Goal: Check status: Check status

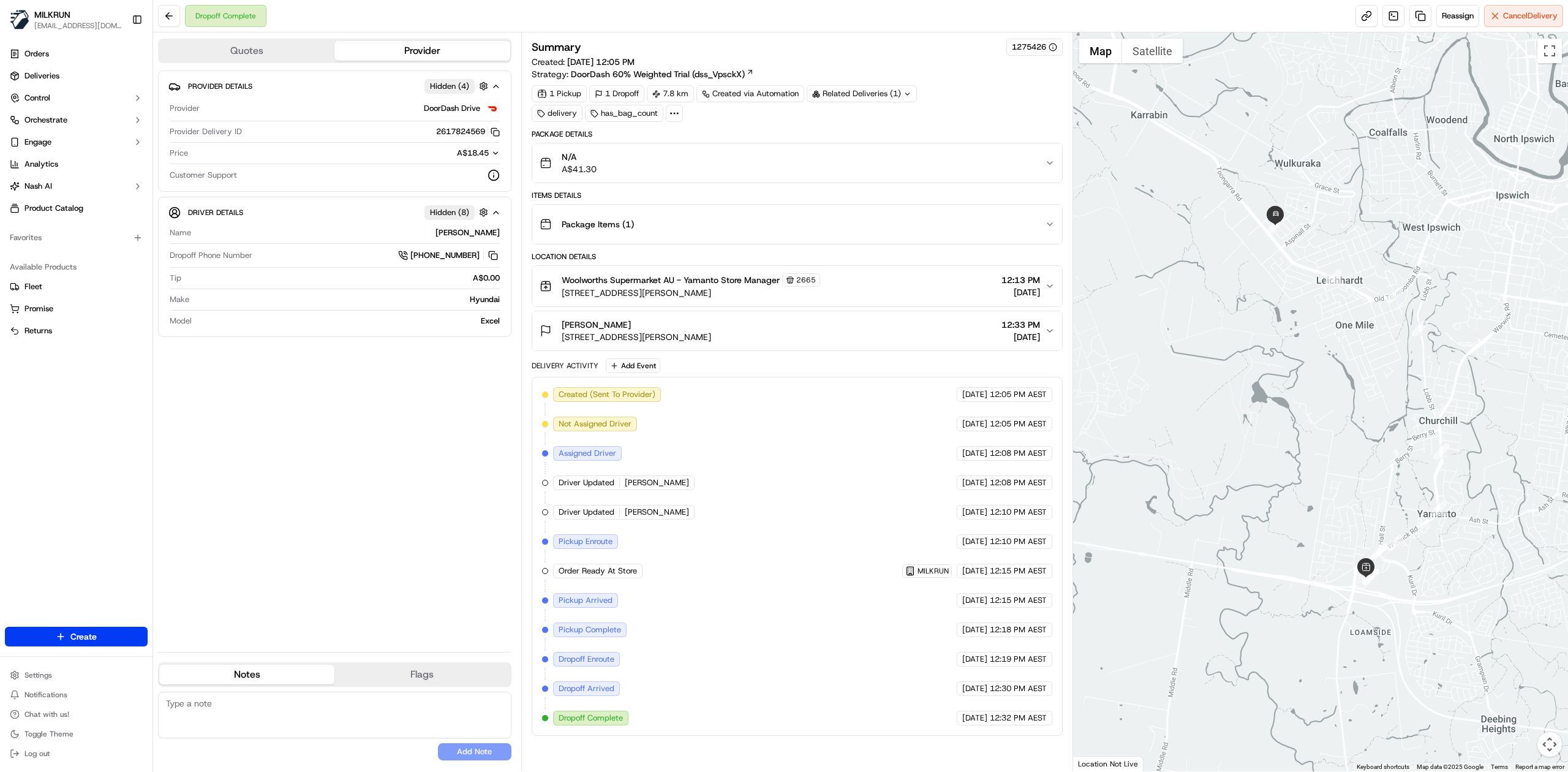
click at [981, 228] on div "Package Items ( 1 )" at bounding box center [792, 224] width 506 height 24
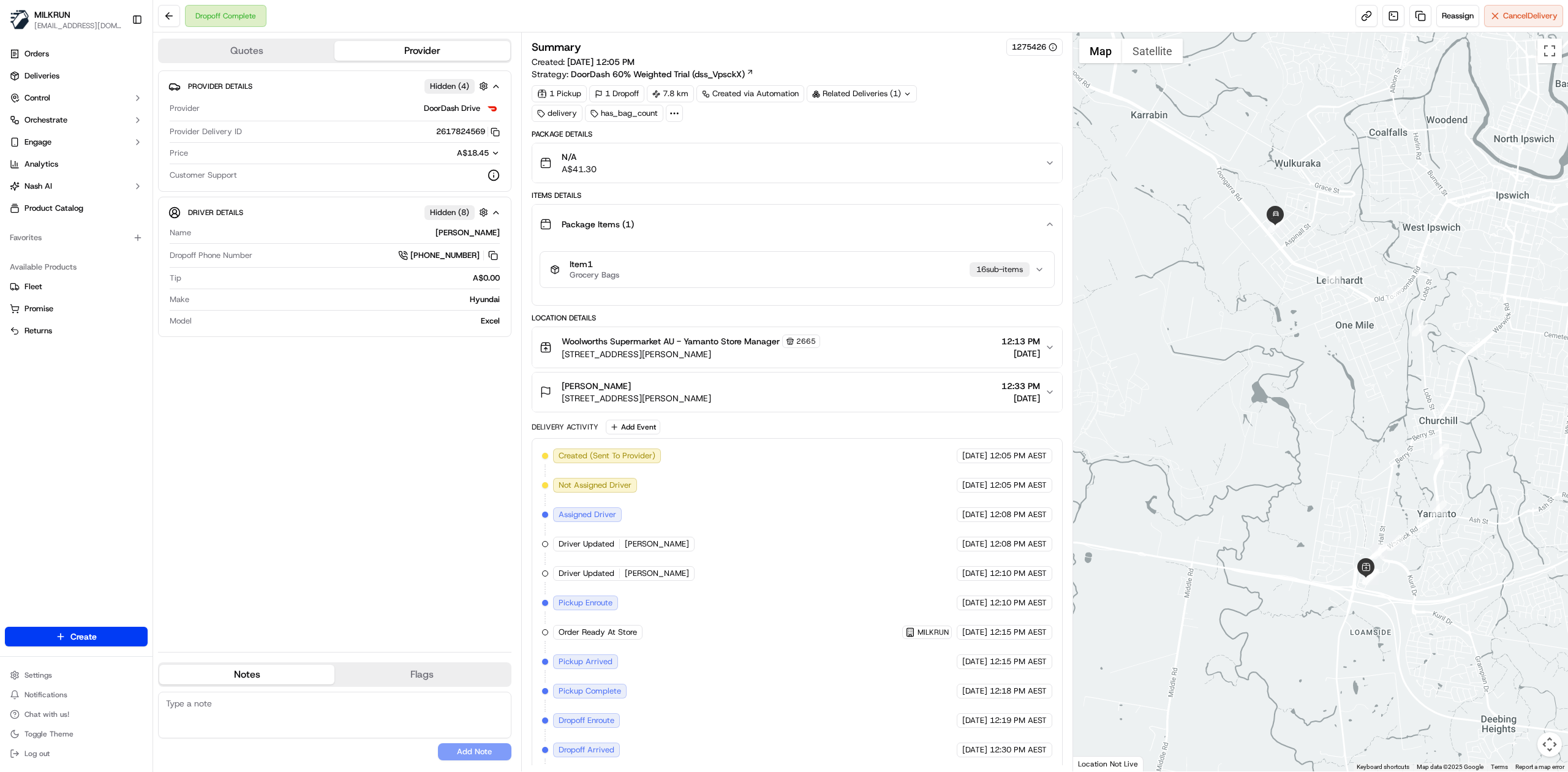
click at [982, 263] on div "Item 1 Grocery Bags 16 sub-item s" at bounding box center [792, 269] width 485 height 21
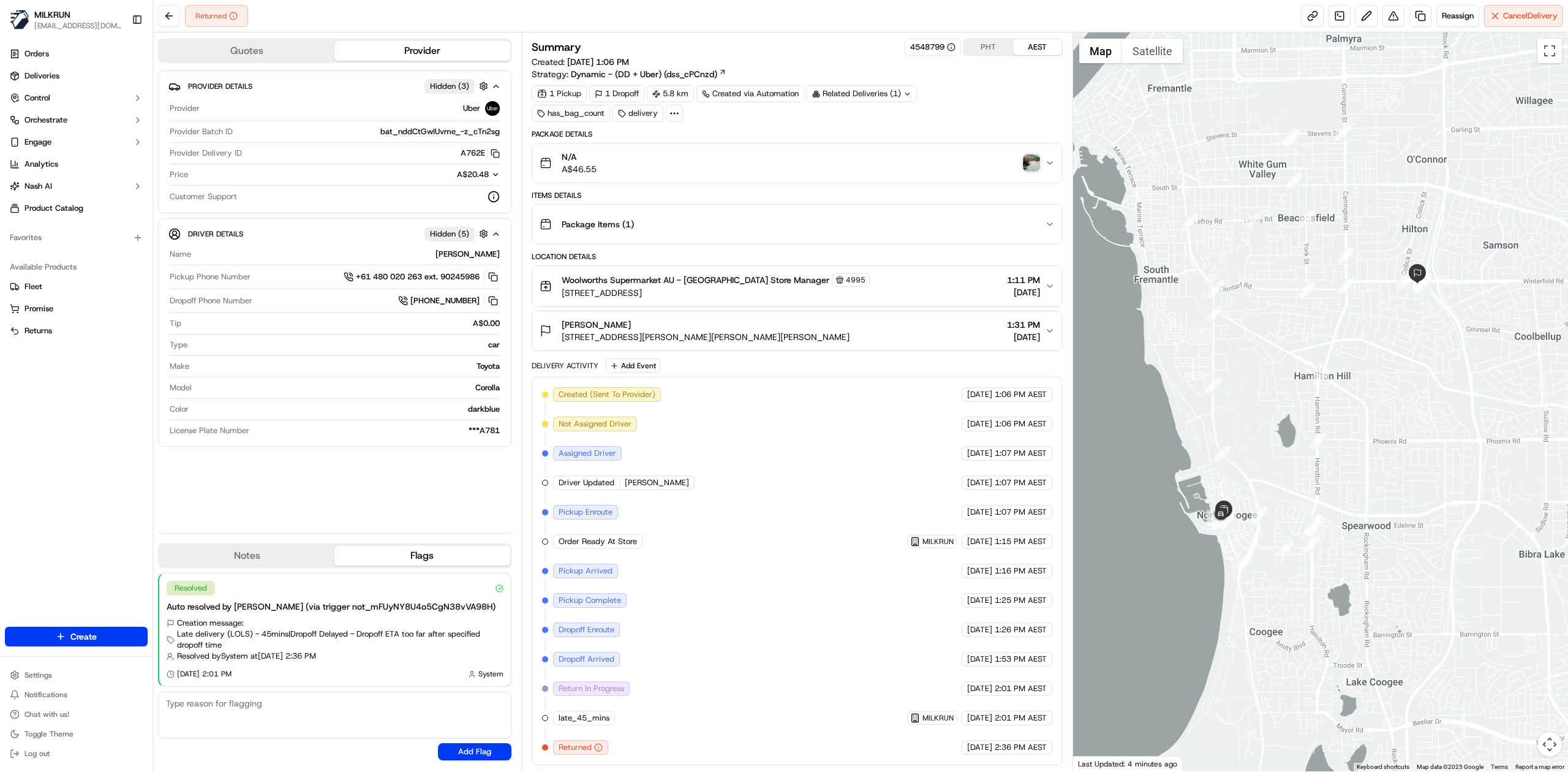
click at [1032, 159] on img "button" at bounding box center [1031, 163] width 17 height 17
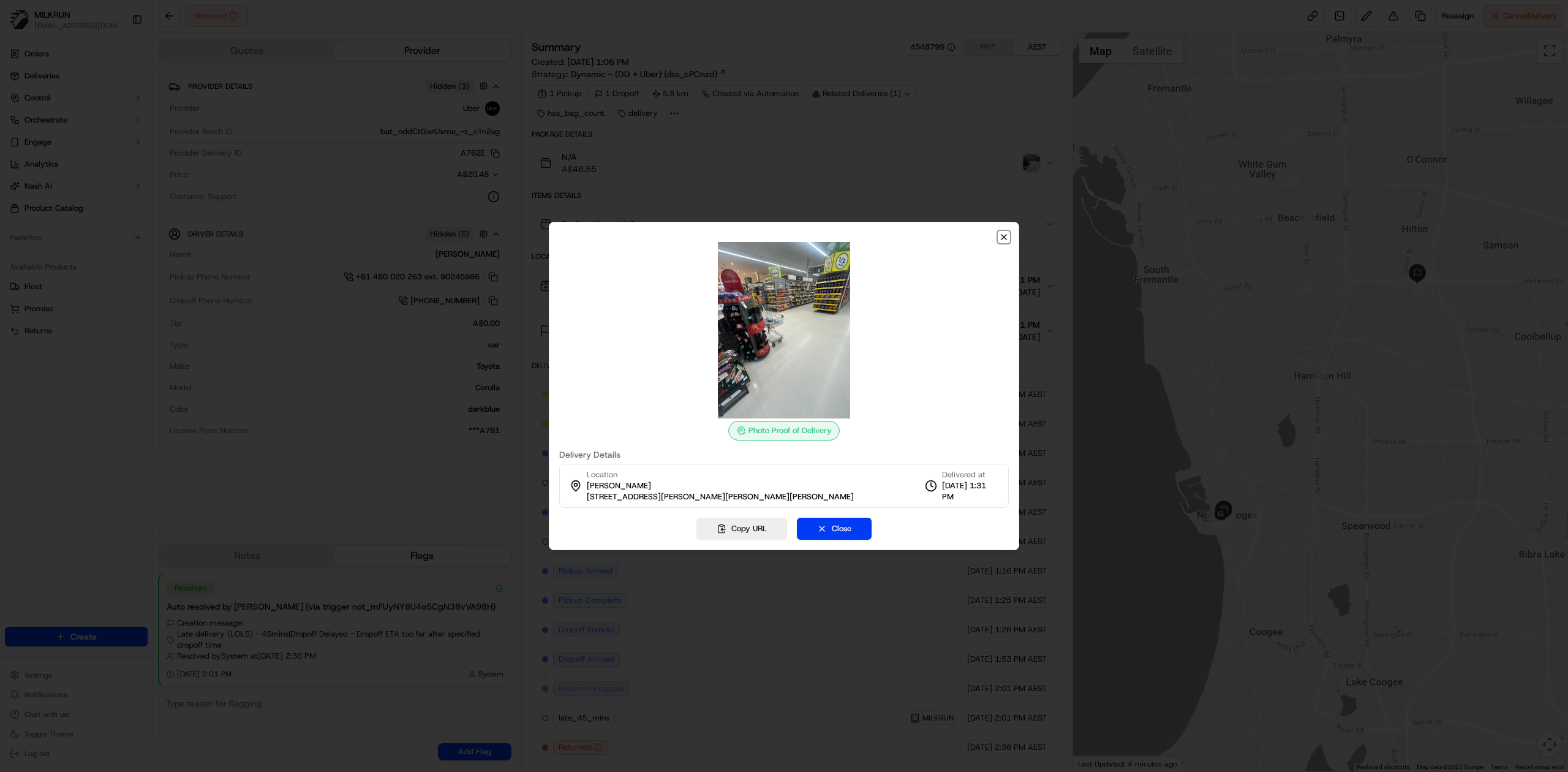
click at [1004, 238] on icon "button" at bounding box center [1004, 237] width 5 height 5
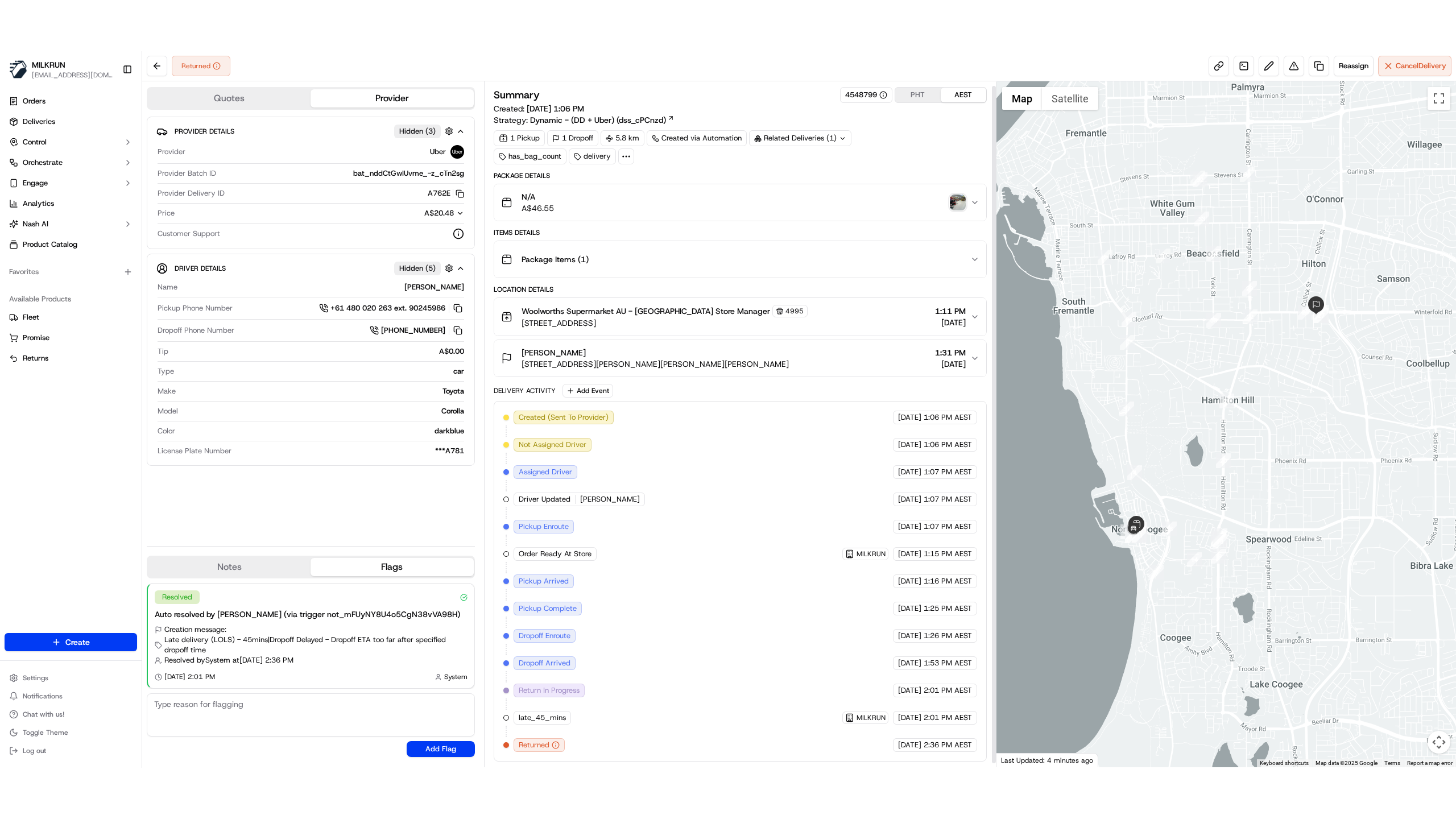
scroll to position [8, 0]
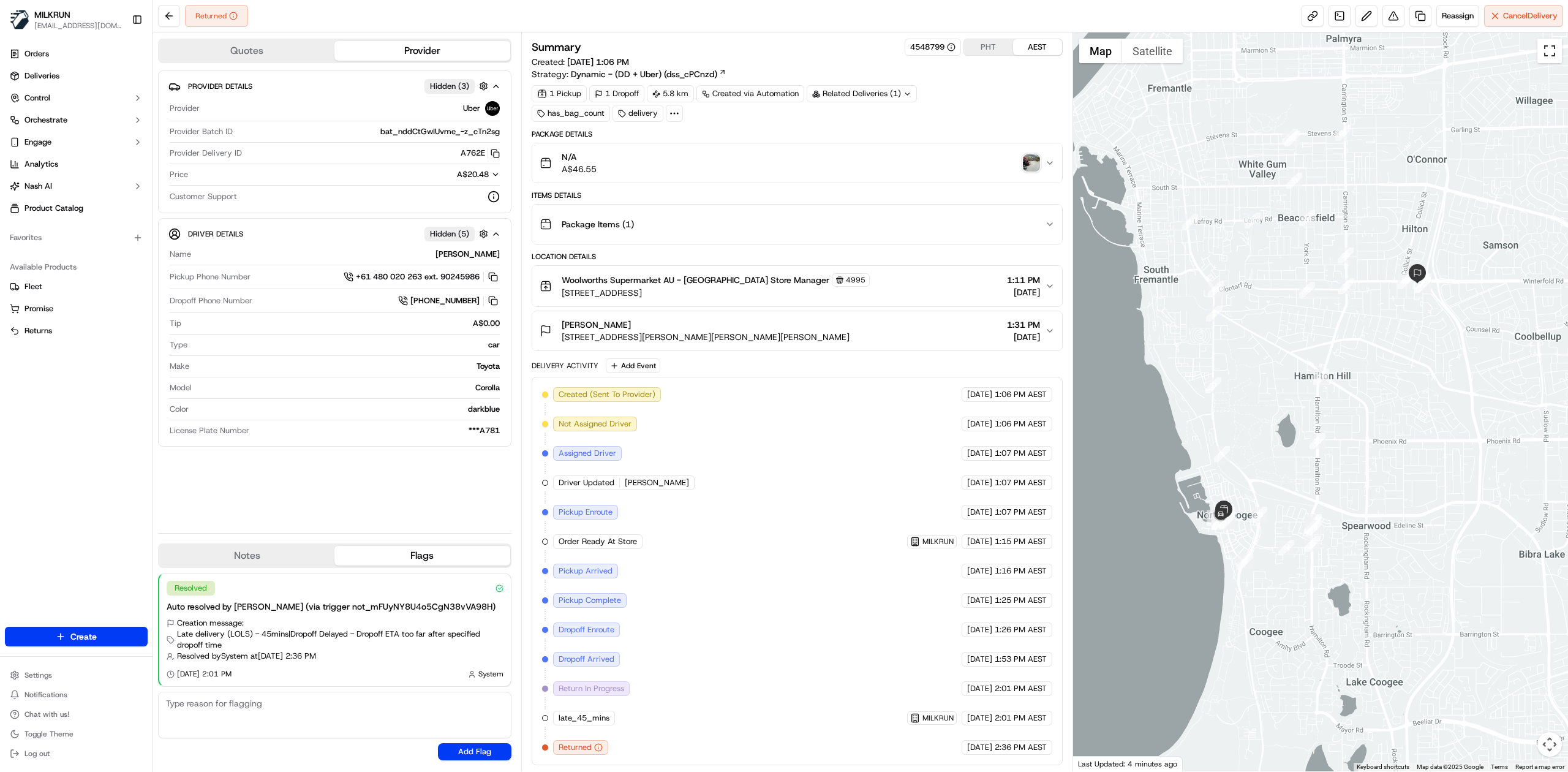
click at [1045, 57] on button "Toggle fullscreen view" at bounding box center [1549, 51] width 24 height 24
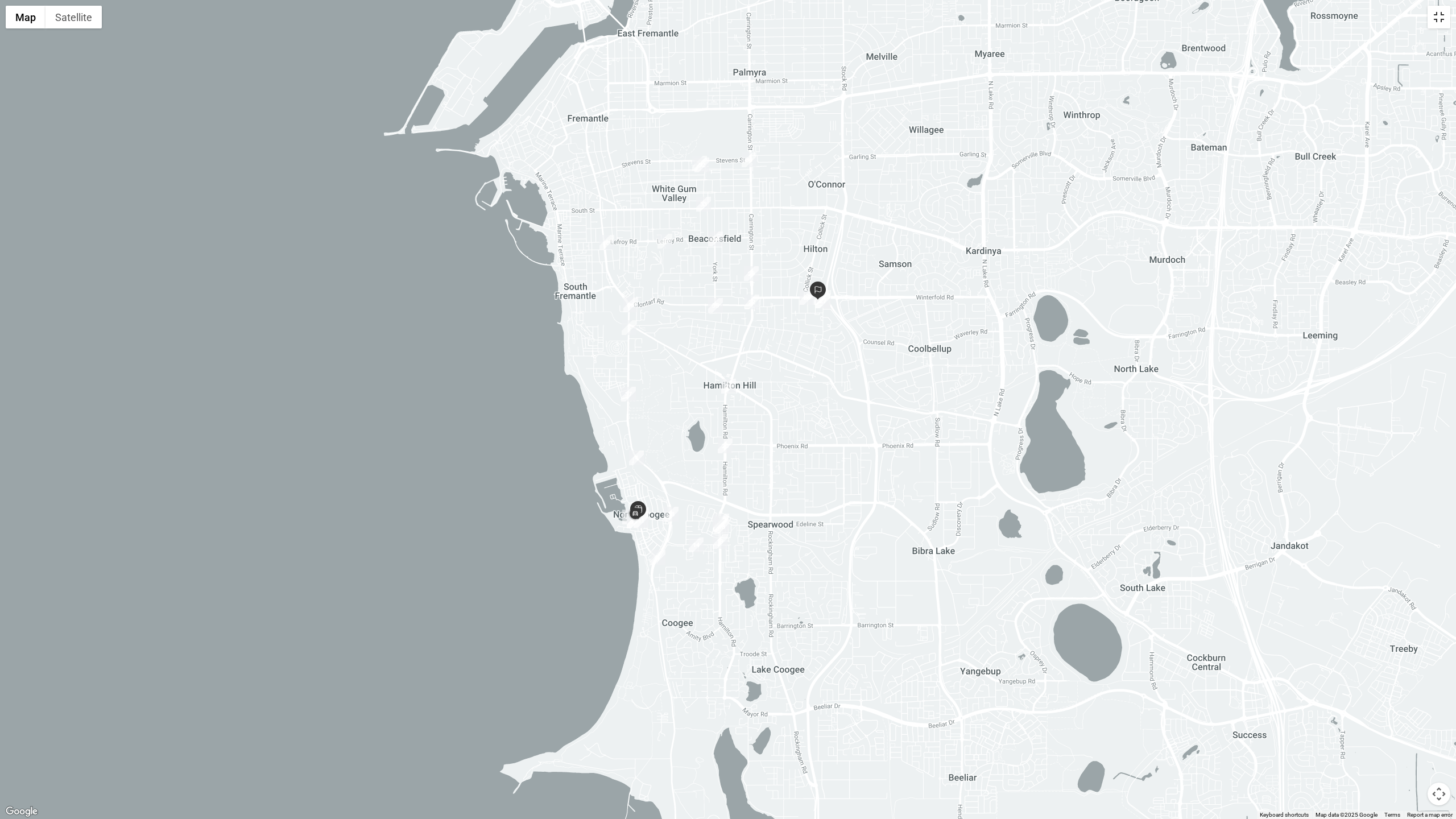
click at [970, 20] on button "Toggle fullscreen view" at bounding box center [1439, 17] width 23 height 23
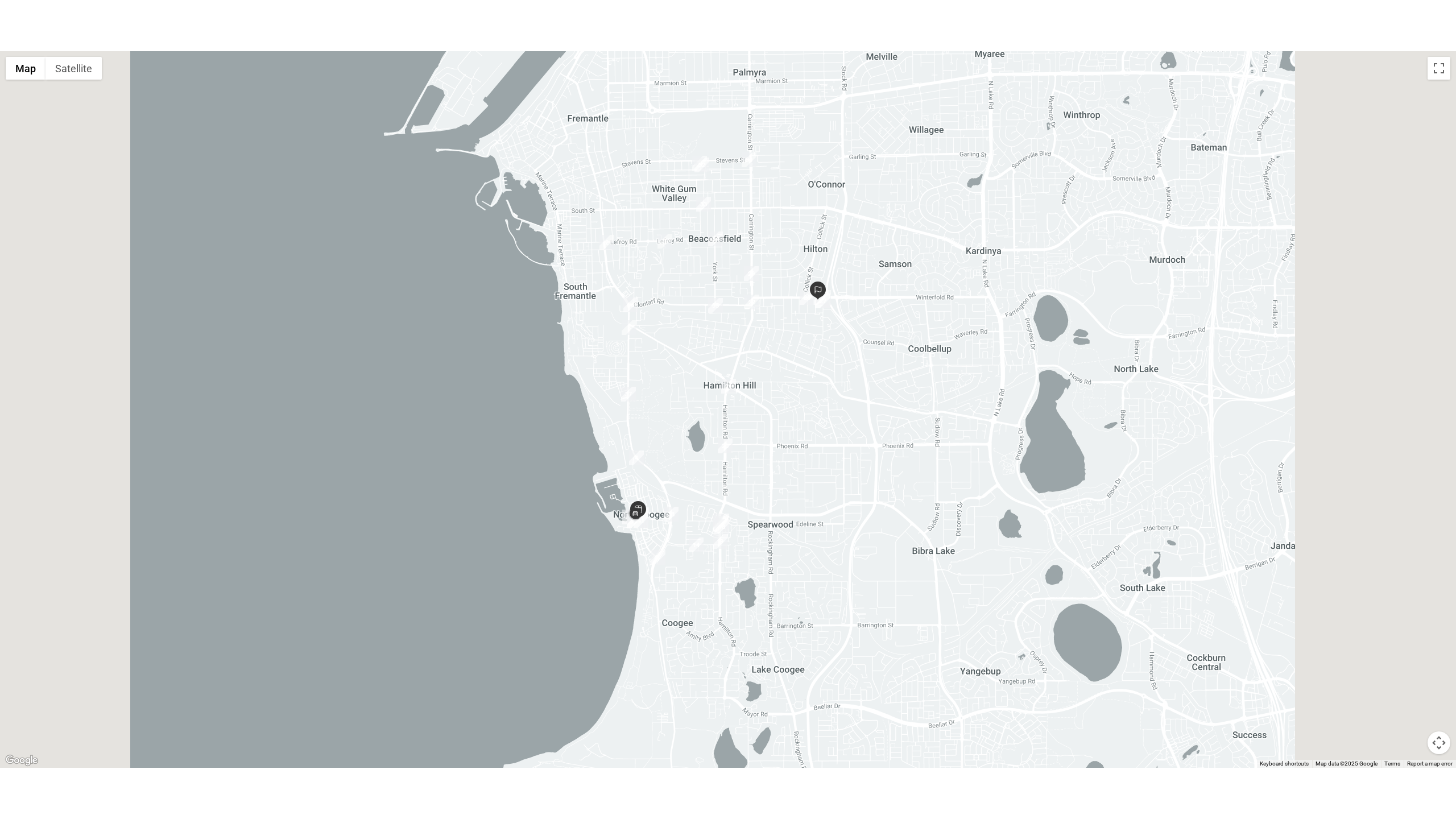
scroll to position [8, 0]
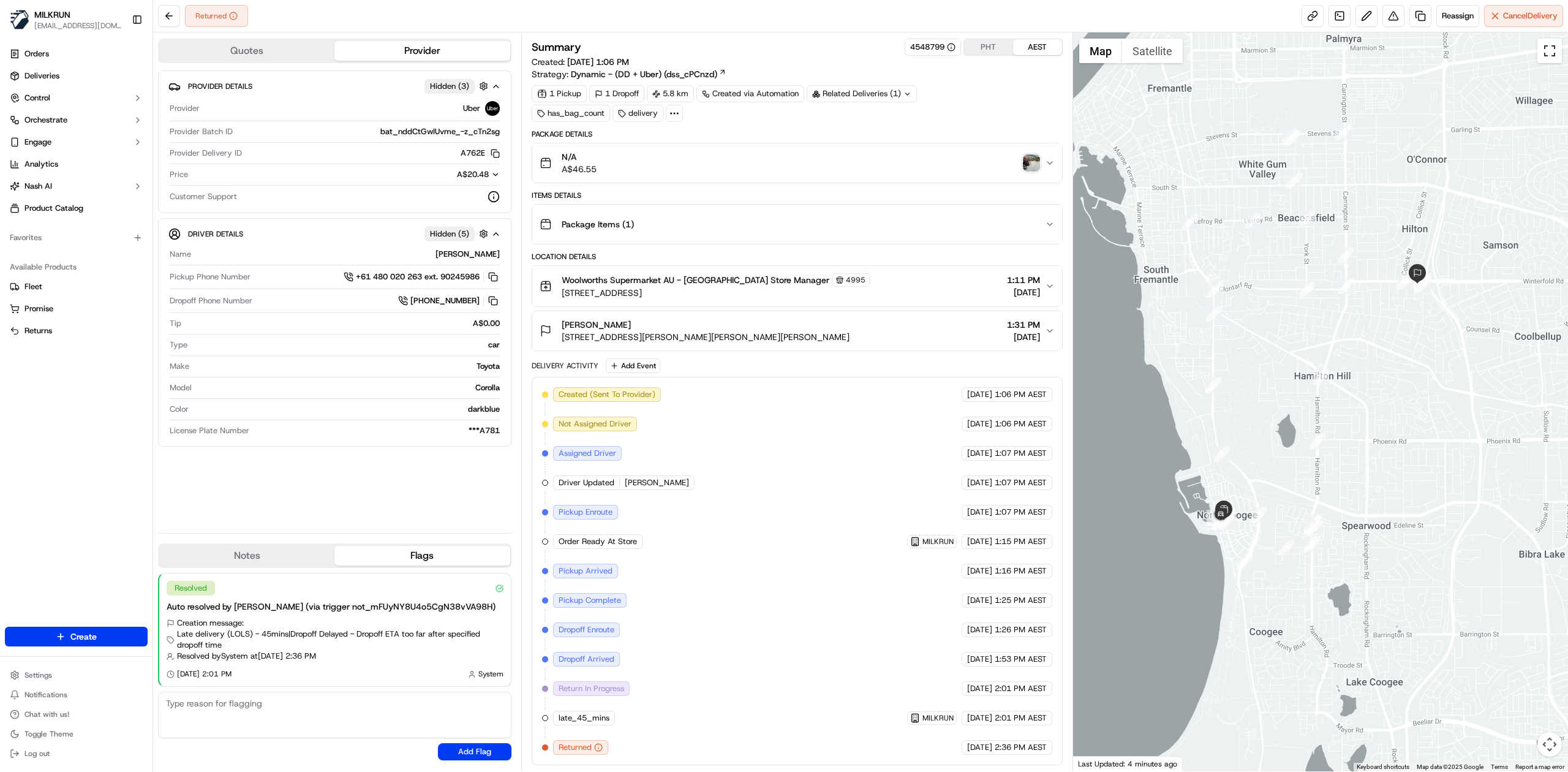
drag, startPoint x: 1554, startPoint y: 55, endPoint x: 1554, endPoint y: 126, distance: 71.0
click at [1045, 55] on button "Toggle fullscreen view" at bounding box center [1549, 51] width 24 height 24
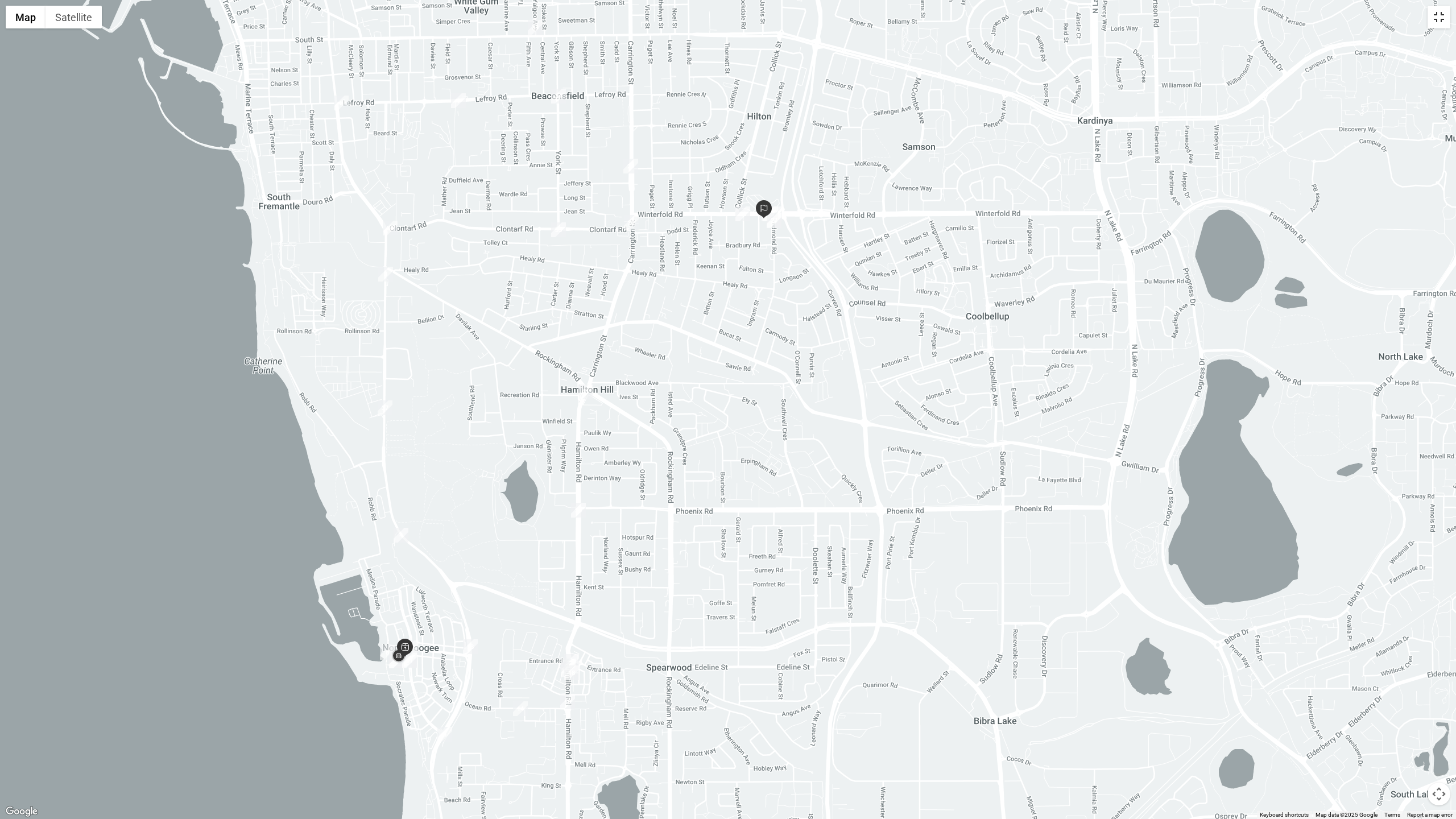
click at [970, 18] on button "Toggle fullscreen view" at bounding box center [1439, 17] width 23 height 23
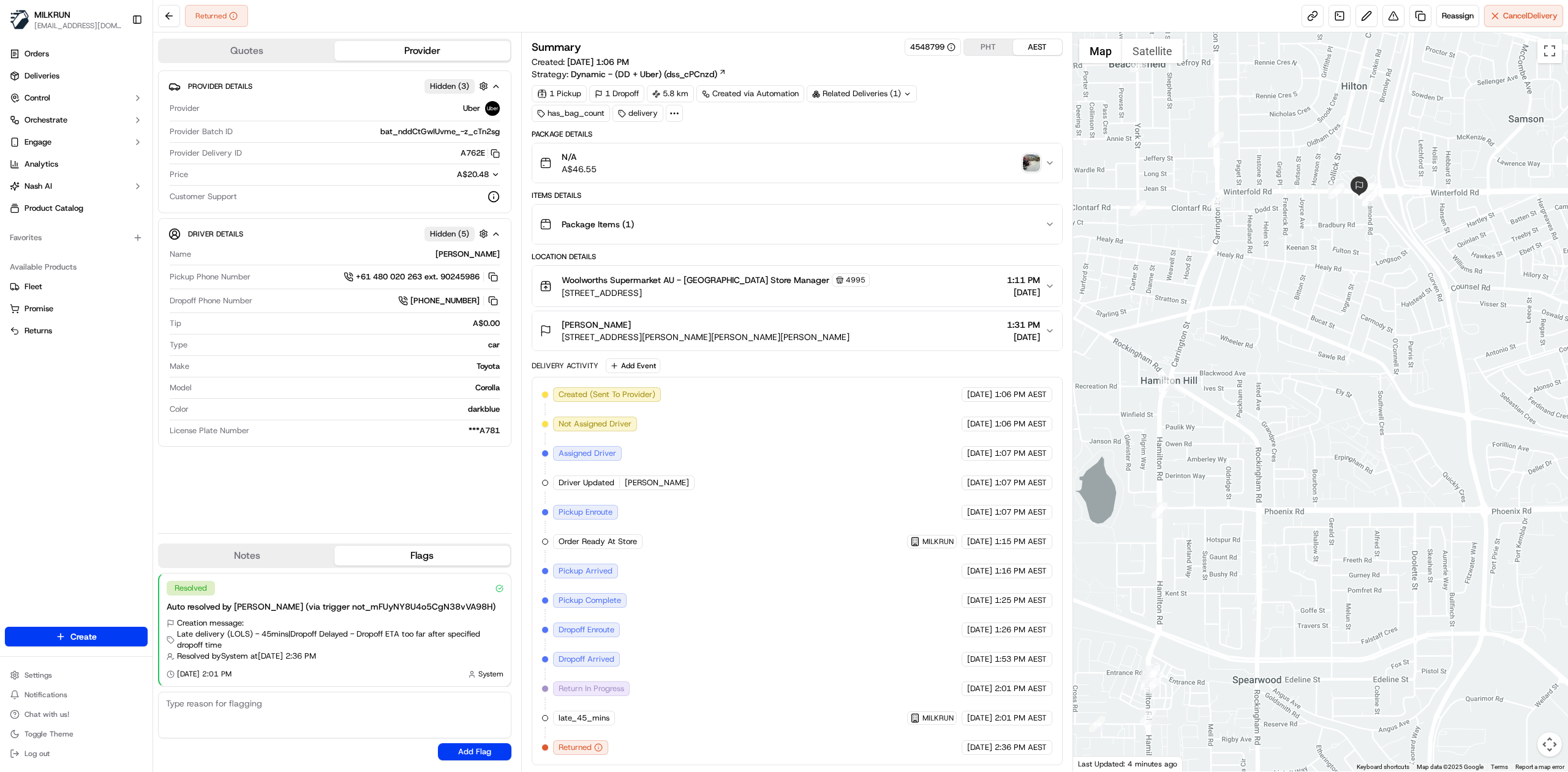
click at [1030, 165] on img "button" at bounding box center [1031, 163] width 17 height 17
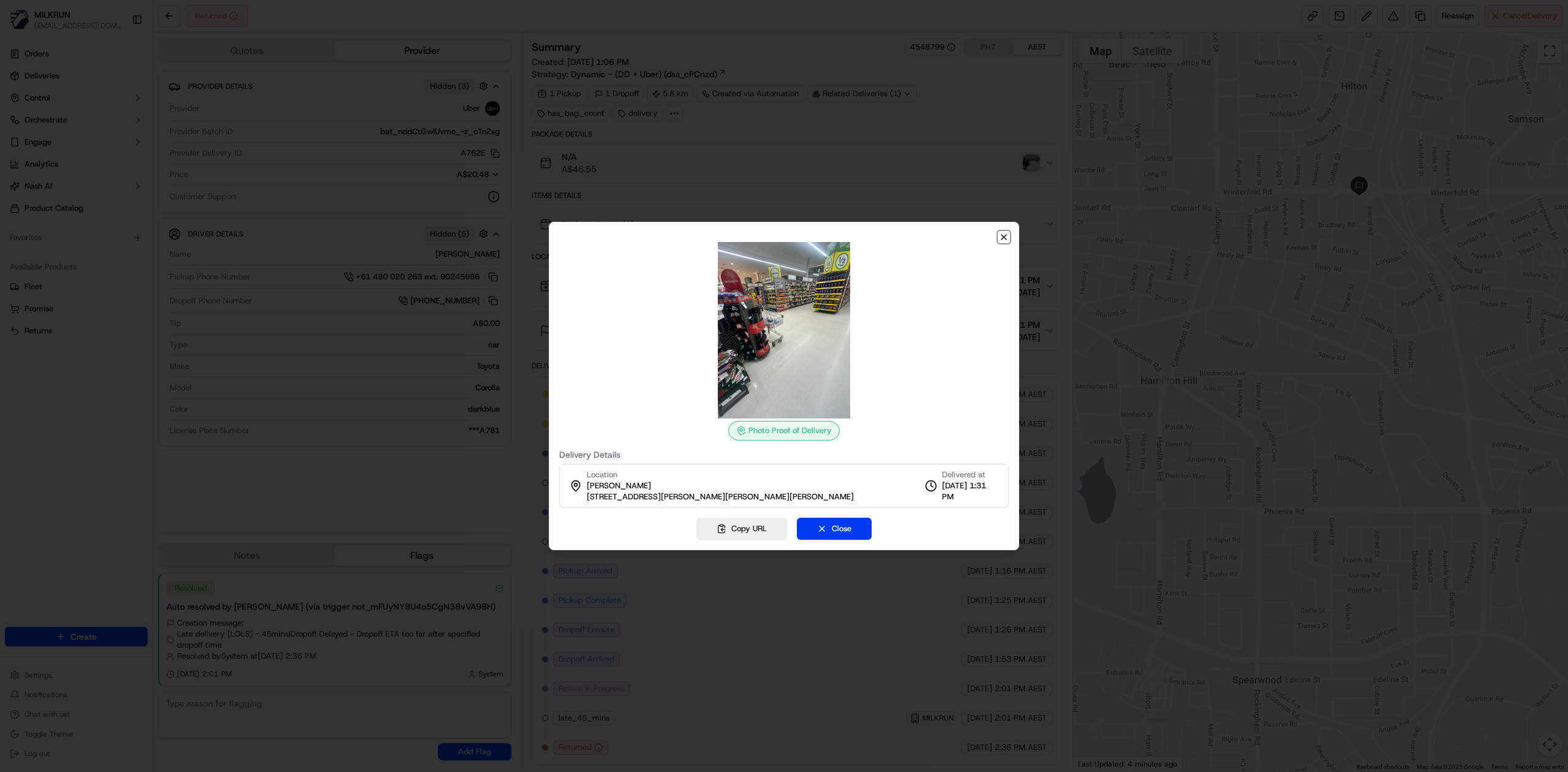
click at [1002, 238] on icon "button" at bounding box center [1004, 237] width 10 height 10
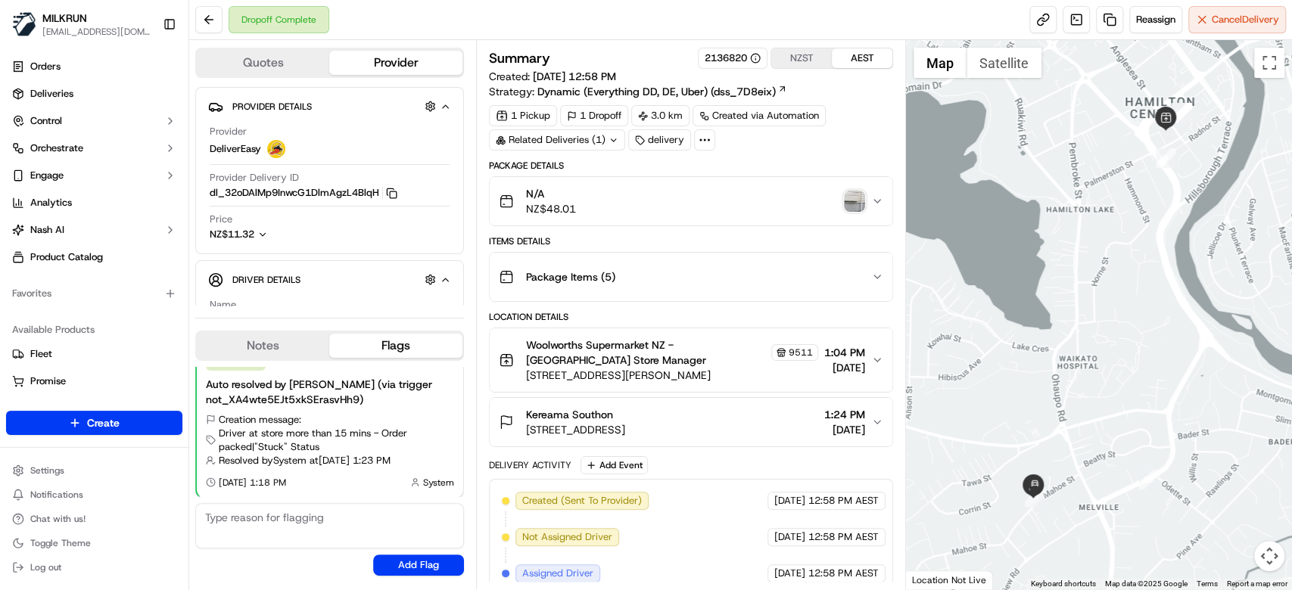
click at [863, 194] on img "button" at bounding box center [854, 201] width 21 height 21
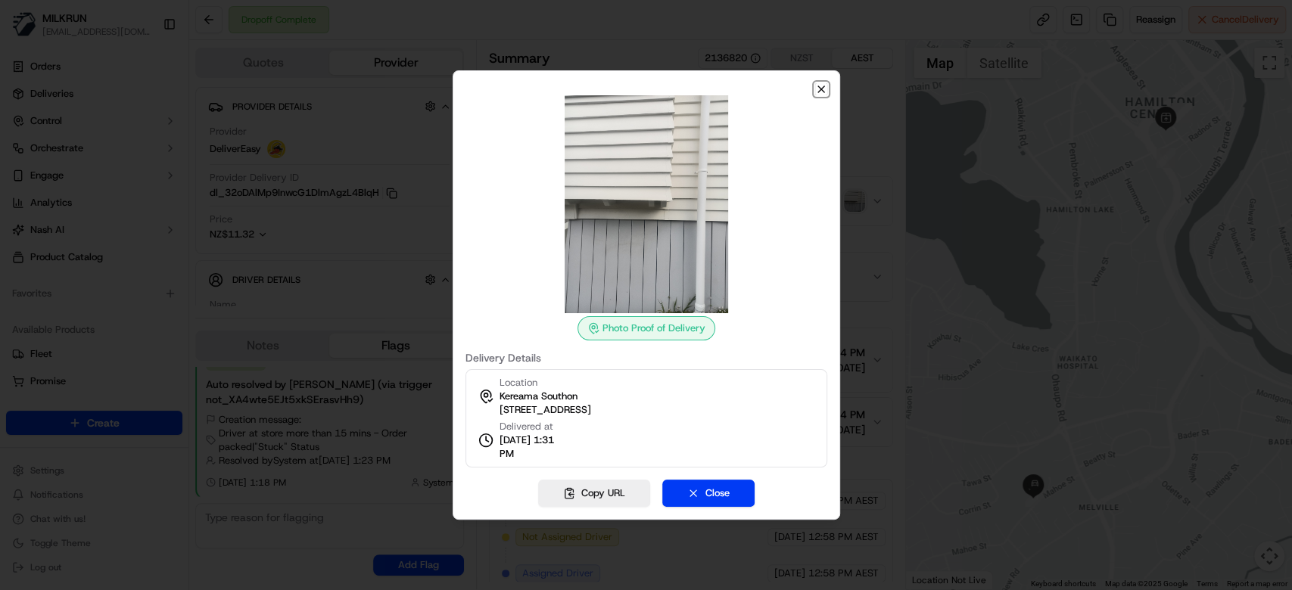
click at [822, 88] on icon "button" at bounding box center [821, 89] width 6 height 6
